Goal: Information Seeking & Learning: Learn about a topic

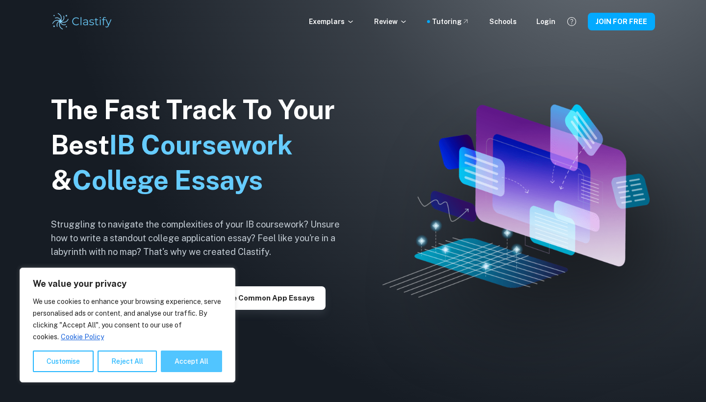
click at [179, 356] on button "Accept All" at bounding box center [191, 362] width 61 height 22
checkbox input "true"
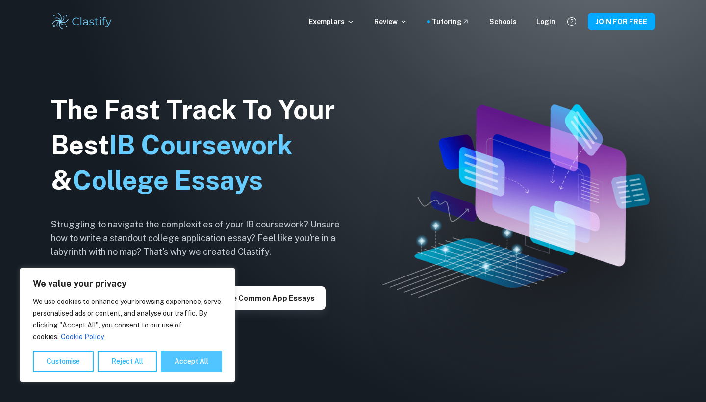
checkbox input "true"
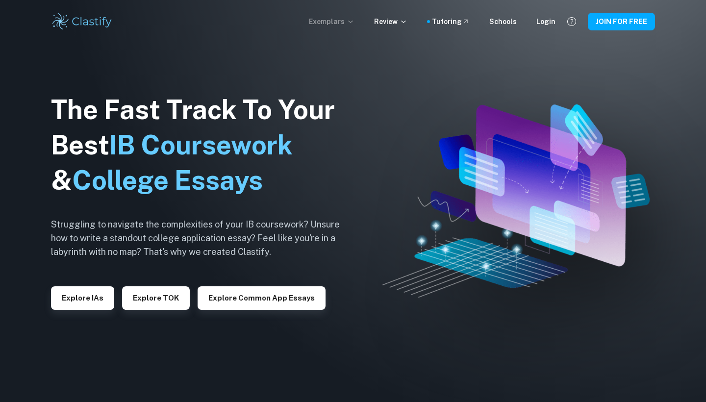
click at [340, 21] on p "Exemplars" at bounding box center [332, 21] width 46 height 11
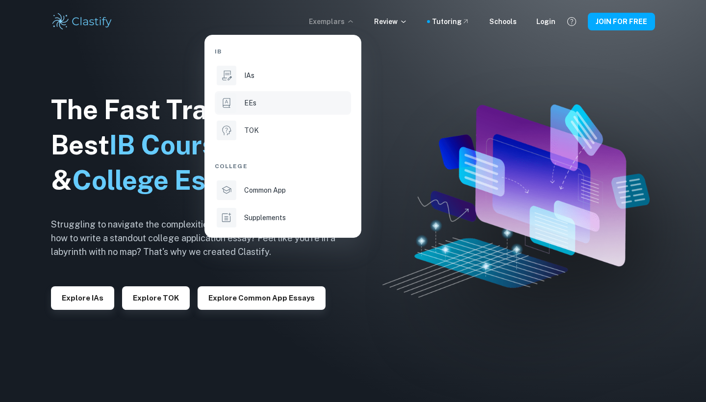
click at [278, 106] on div "EEs" at bounding box center [296, 103] width 105 height 11
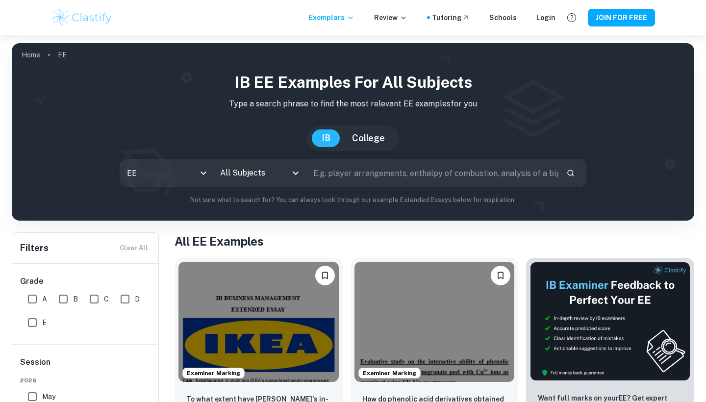
click at [31, 299] on input "A" at bounding box center [33, 299] width 20 height 20
checkbox input "true"
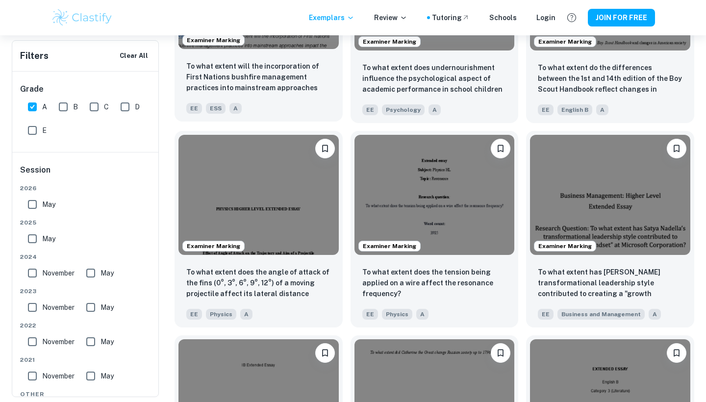
scroll to position [971, 0]
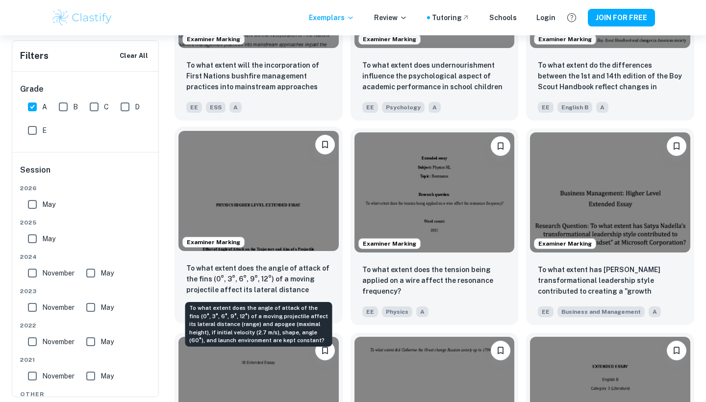
click at [274, 268] on p "To what extent does the angle of attack of the fins (0°, 3°, 6°, 9°, 12°) of a …" at bounding box center [258, 279] width 145 height 33
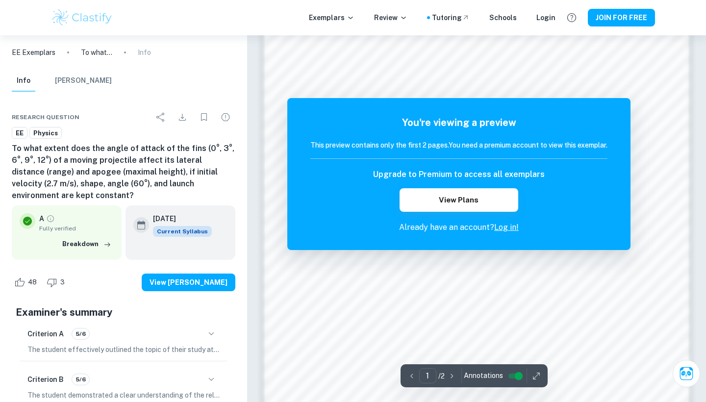
scroll to position [704, 0]
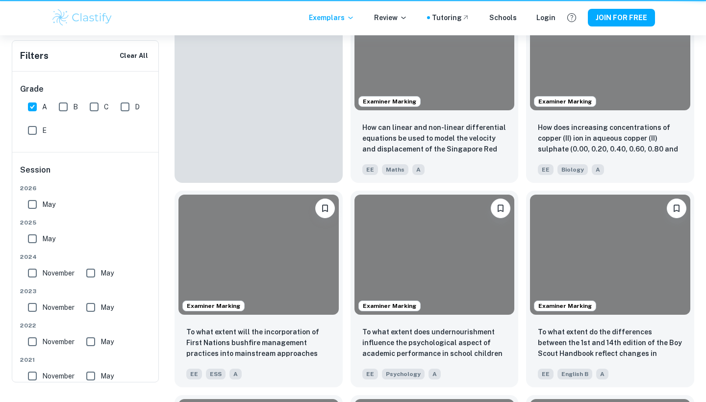
scroll to position [971, 0]
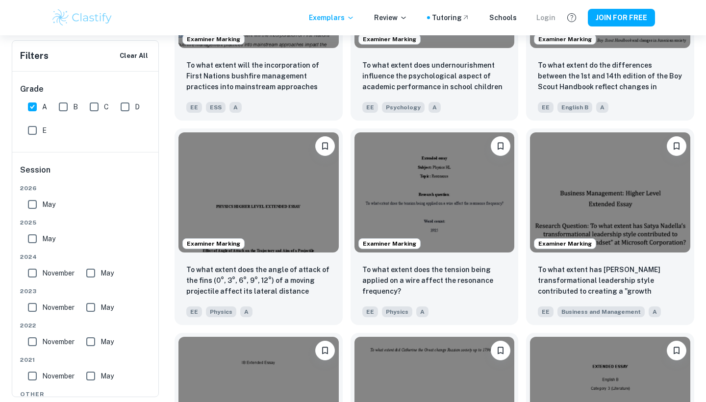
click at [546, 16] on div "Login" at bounding box center [546, 17] width 19 height 11
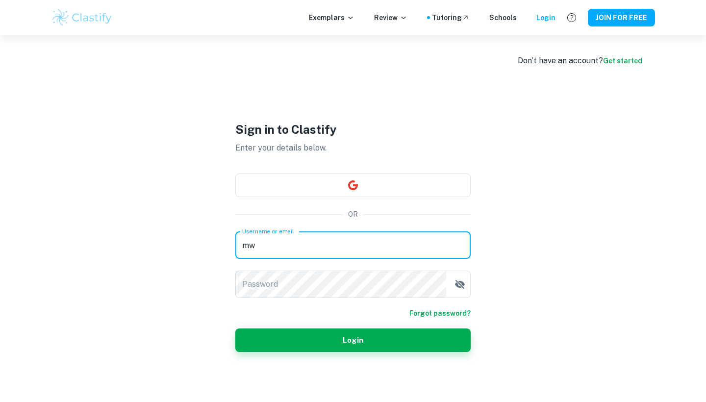
type input "m"
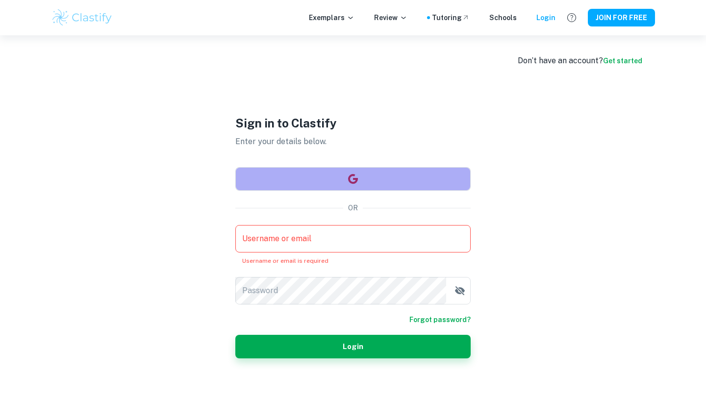
click at [328, 185] on button "button" at bounding box center [352, 179] width 235 height 24
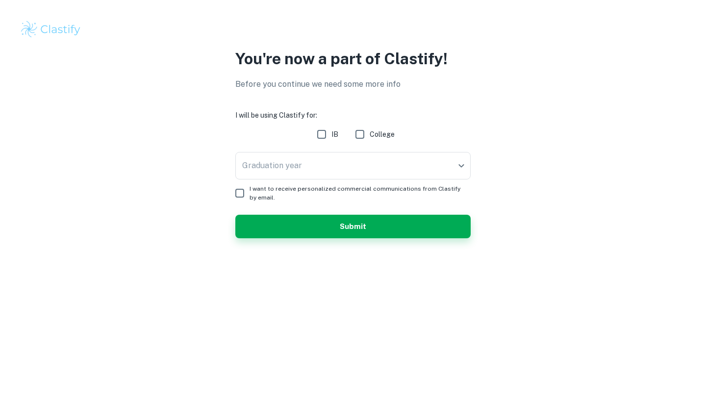
click at [322, 135] on input "IB" at bounding box center [322, 135] width 20 height 20
checkbox input "true"
click at [307, 168] on body "We value your privacy We use cookies to enhance your browsing experience, serve…" at bounding box center [353, 201] width 706 height 402
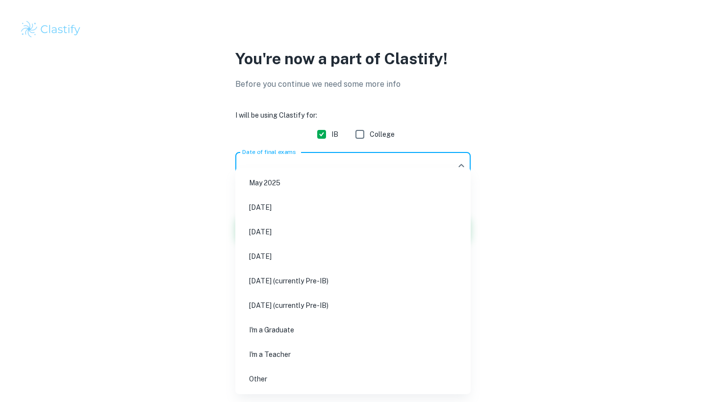
click at [283, 235] on li "[DATE]" at bounding box center [353, 232] width 228 height 23
type input "M26"
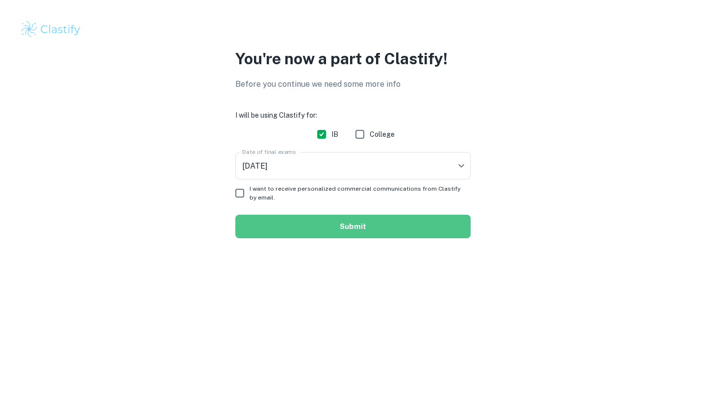
click at [369, 225] on button "Submit" at bounding box center [352, 227] width 235 height 24
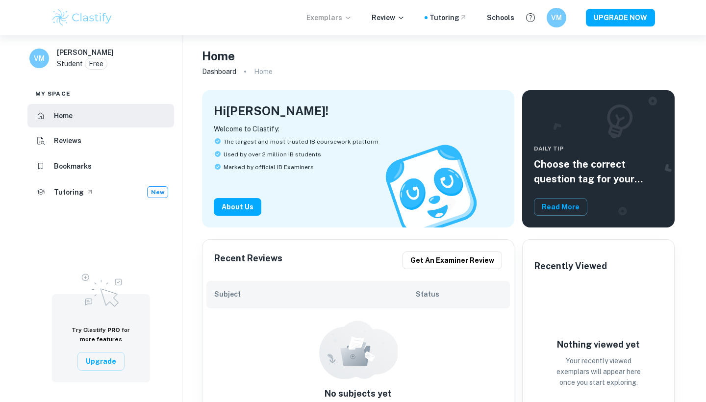
click at [339, 15] on p "Exemplars" at bounding box center [330, 17] width 46 height 11
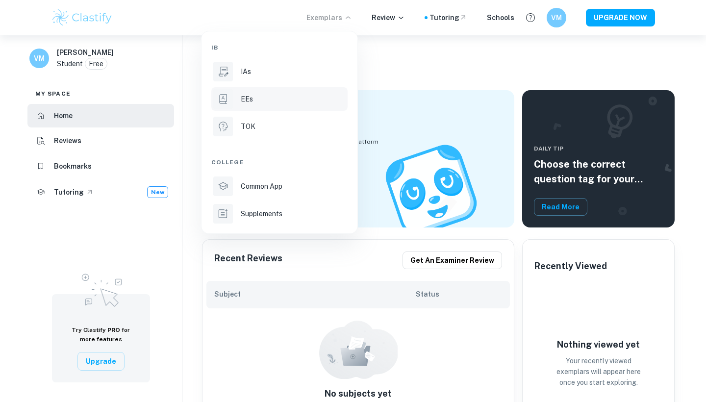
click at [279, 96] on div "EEs" at bounding box center [293, 99] width 105 height 11
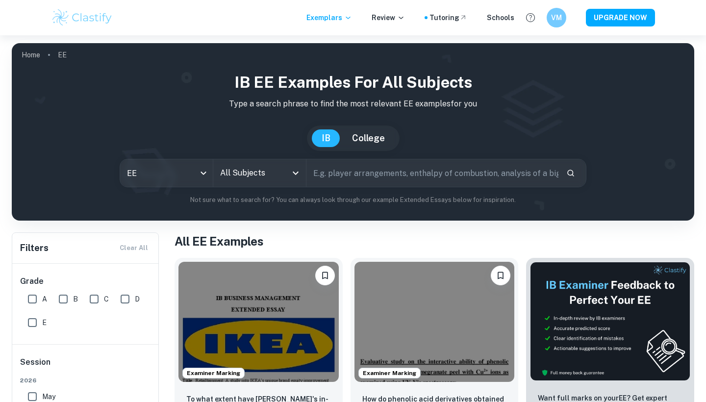
scroll to position [176, 0]
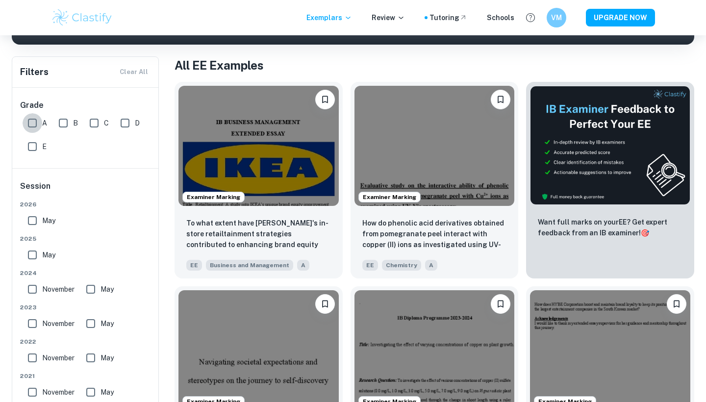
click at [33, 121] on input "A" at bounding box center [33, 123] width 20 height 20
checkbox input "true"
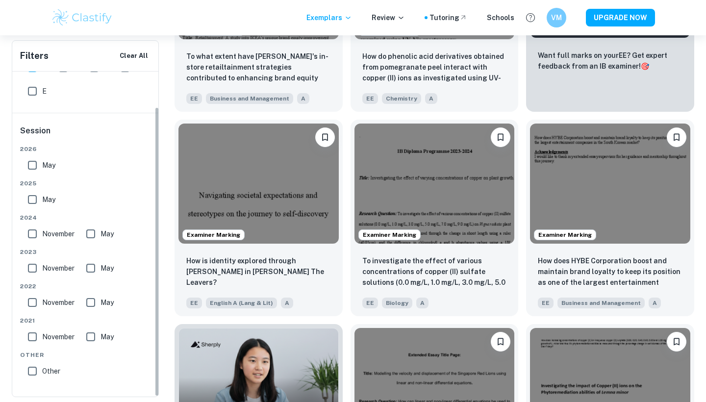
scroll to position [39, 0]
click at [31, 369] on input "Other" at bounding box center [33, 372] width 20 height 20
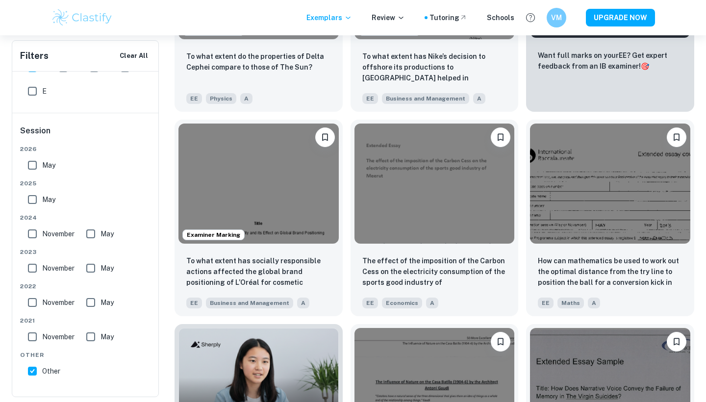
click at [31, 369] on input "Other" at bounding box center [33, 372] width 20 height 20
checkbox input "false"
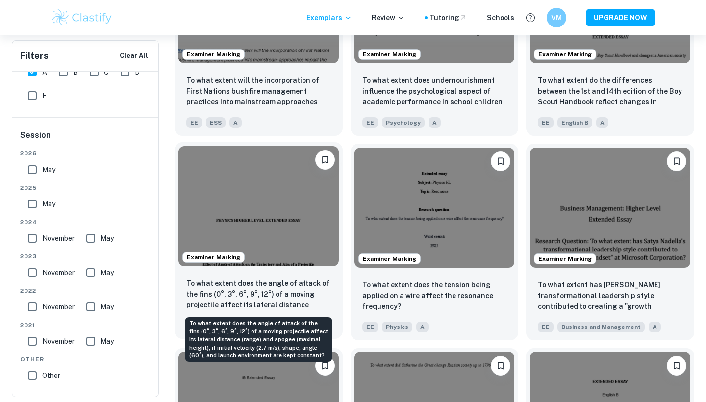
scroll to position [1064, 0]
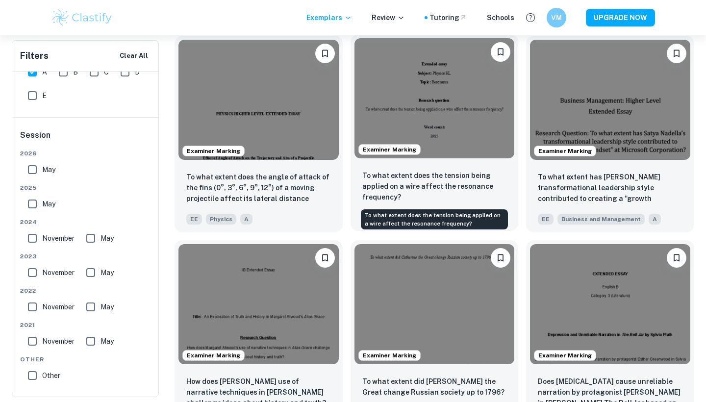
click at [409, 183] on p "To what extent does the tension being applied on a wire affect the resonance fr…" at bounding box center [435, 186] width 145 height 32
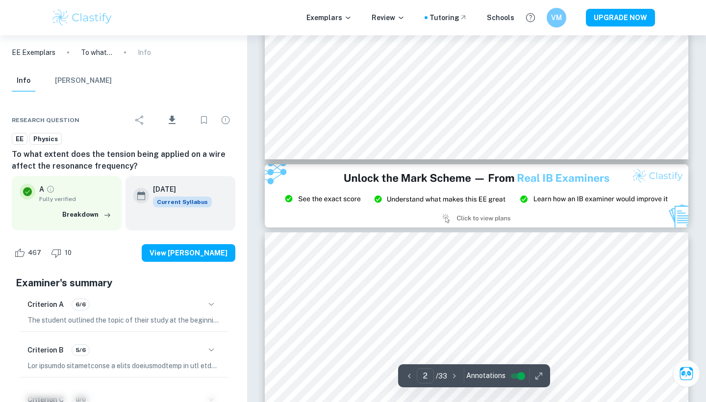
scroll to position [1057, 0]
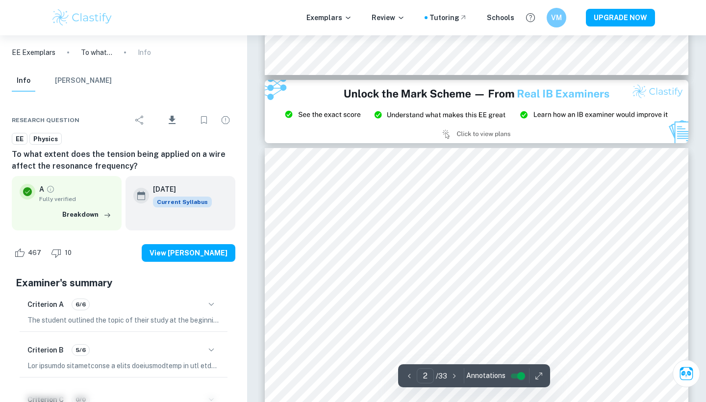
type input "3"
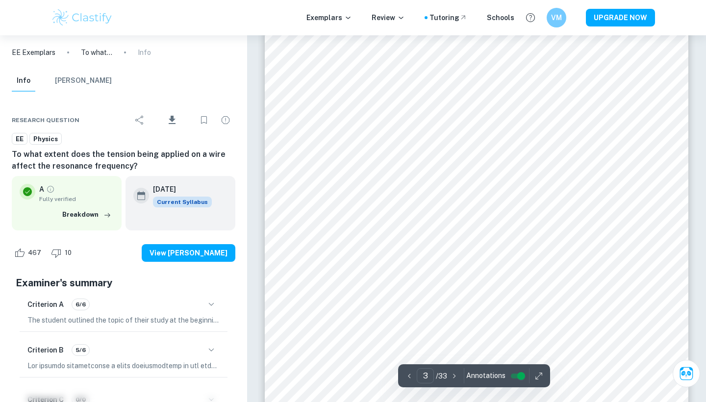
scroll to position [1466, 0]
